Goal: Information Seeking & Learning: Learn about a topic

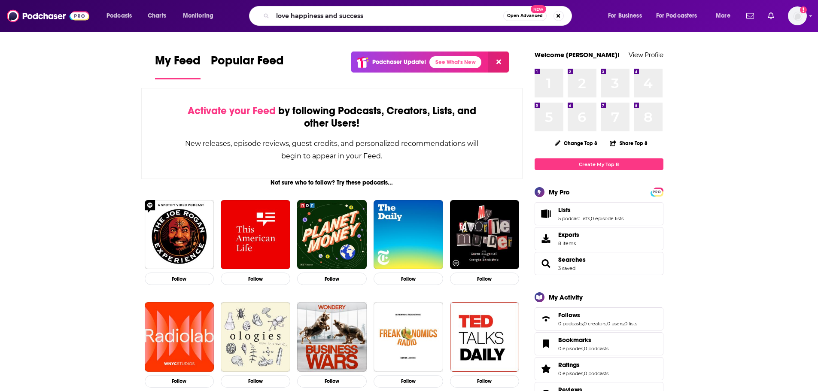
type input "love happiness and success"
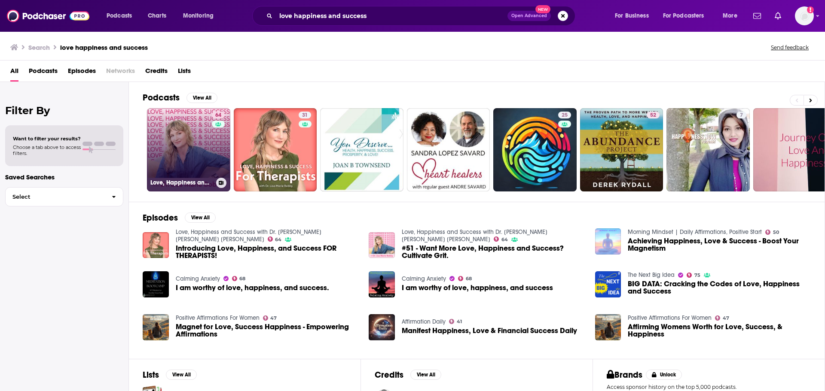
click at [199, 152] on link "64 Love, Happiness and Success with Dr. [PERSON_NAME] [PERSON_NAME] [PERSON_NAM…" at bounding box center [188, 149] width 83 height 83
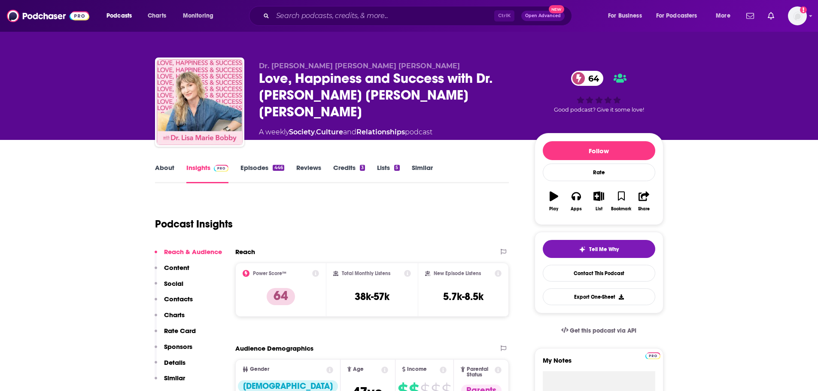
click at [268, 81] on div "Love, Happiness and Success with Dr. [PERSON_NAME] [PERSON_NAME] [PERSON_NAME] …" at bounding box center [390, 95] width 262 height 50
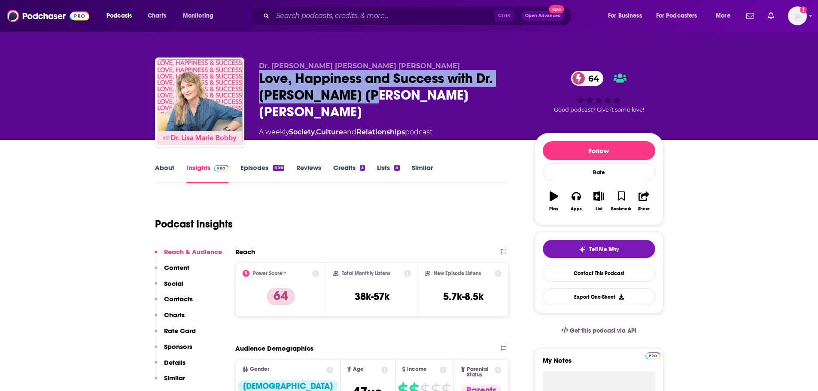
drag, startPoint x: 268, startPoint y: 81, endPoint x: 341, endPoint y: 98, distance: 74.0
click at [341, 98] on div "Love, Happiness and Success with Dr. [PERSON_NAME] [PERSON_NAME] [PERSON_NAME] …" at bounding box center [390, 95] width 262 height 50
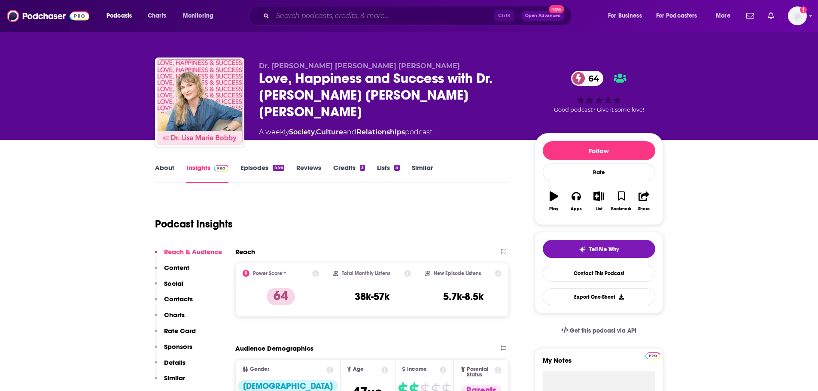
click at [323, 14] on input "Search podcasts, credits, & more..." at bounding box center [384, 16] width 222 height 14
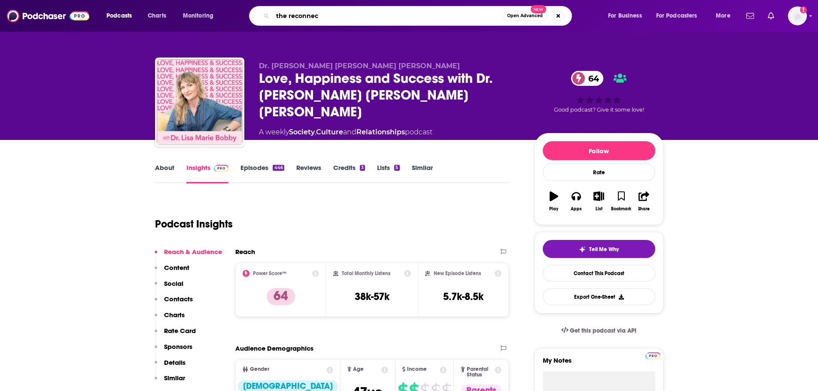
type input "the reconnect"
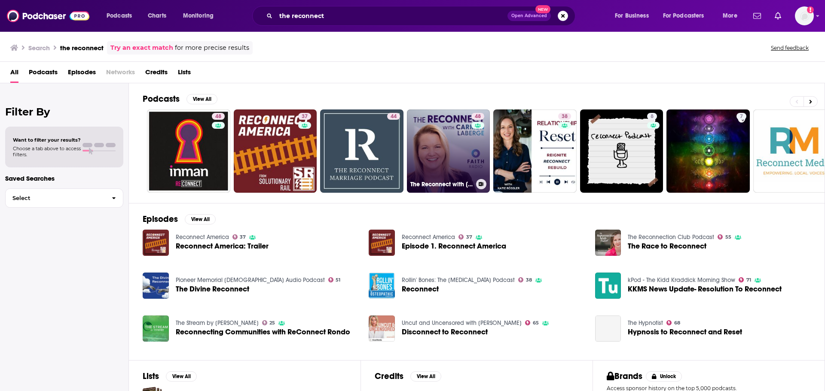
click at [456, 143] on link "48 The Reconnect with [PERSON_NAME]" at bounding box center [448, 151] width 83 height 83
